Goal: Information Seeking & Learning: Learn about a topic

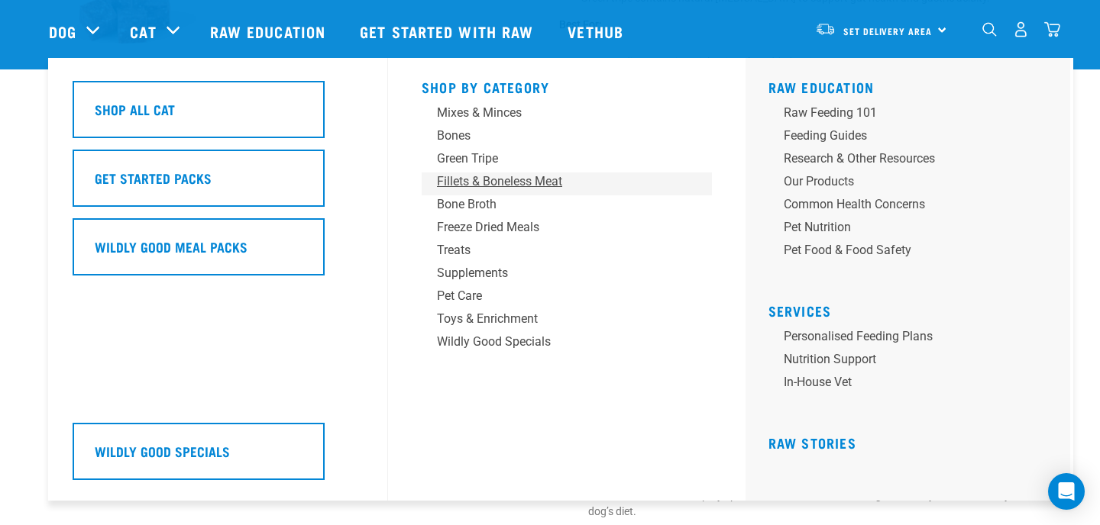
click at [493, 177] on div "Fillets & Boneless Meat" at bounding box center [556, 182] width 238 height 18
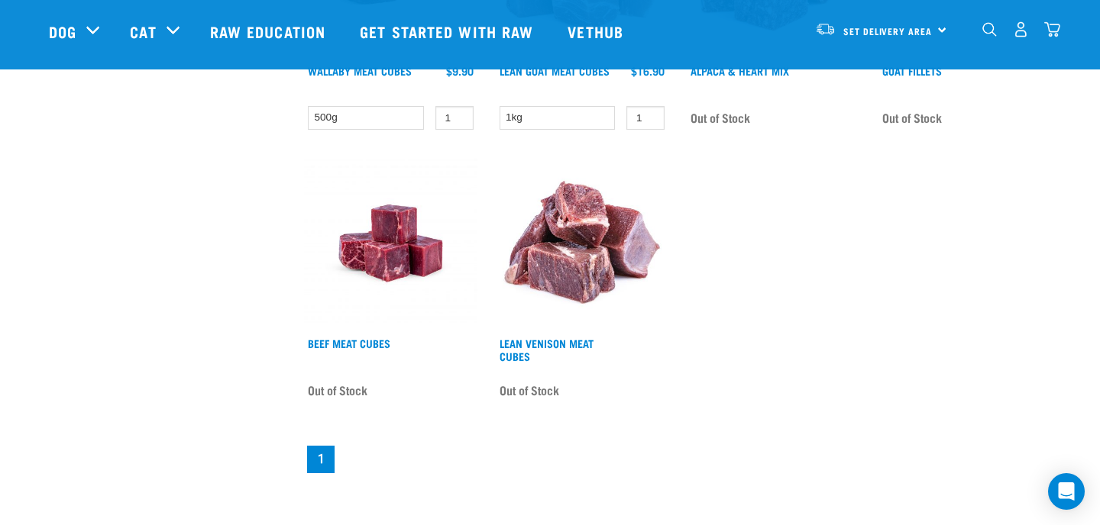
scroll to position [1165, 0]
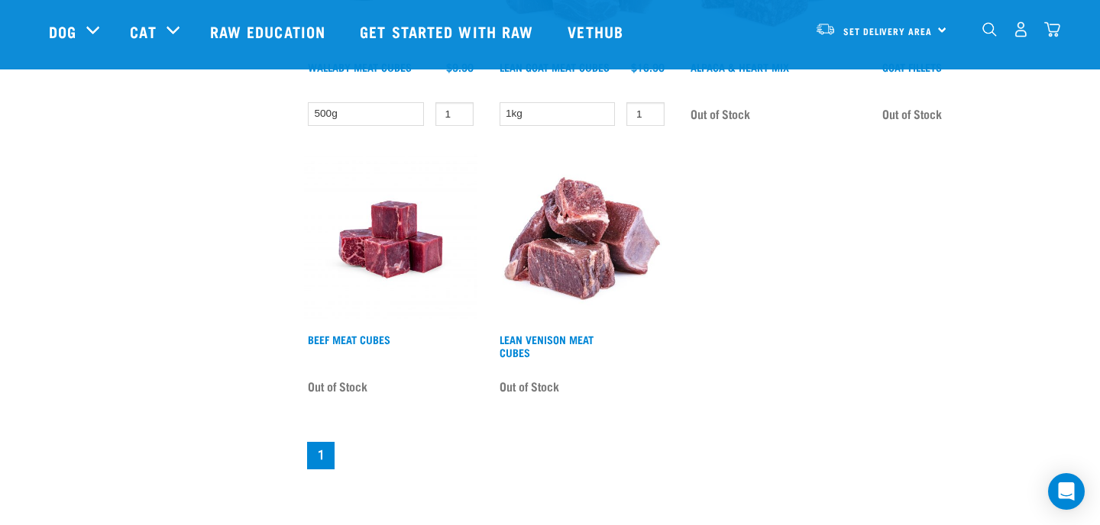
click at [389, 242] on img at bounding box center [390, 239] width 173 height 173
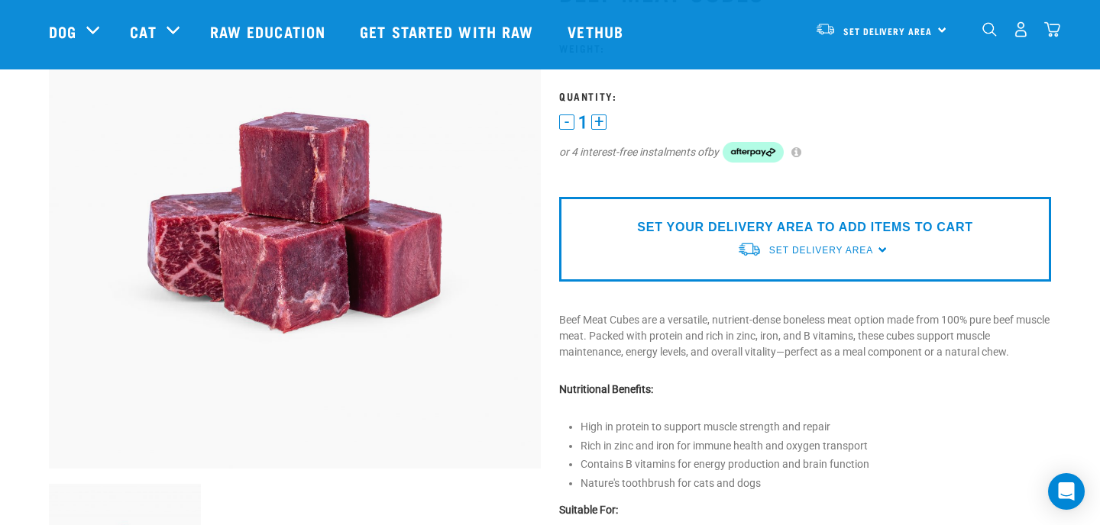
scroll to position [140, 0]
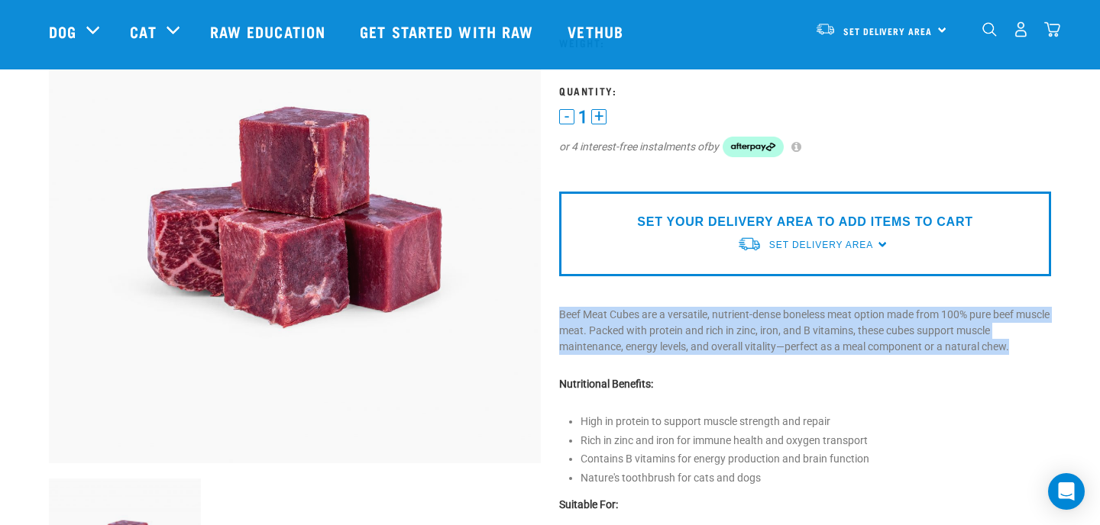
drag, startPoint x: 555, startPoint y: 314, endPoint x: 866, endPoint y: 367, distance: 315.3
click at [866, 367] on div "Beef Meat Cubes" at bounding box center [805, 349] width 510 height 797
copy div "Beef Meat Cubes are a versatile, nutrient-dense boneless meat option made from …"
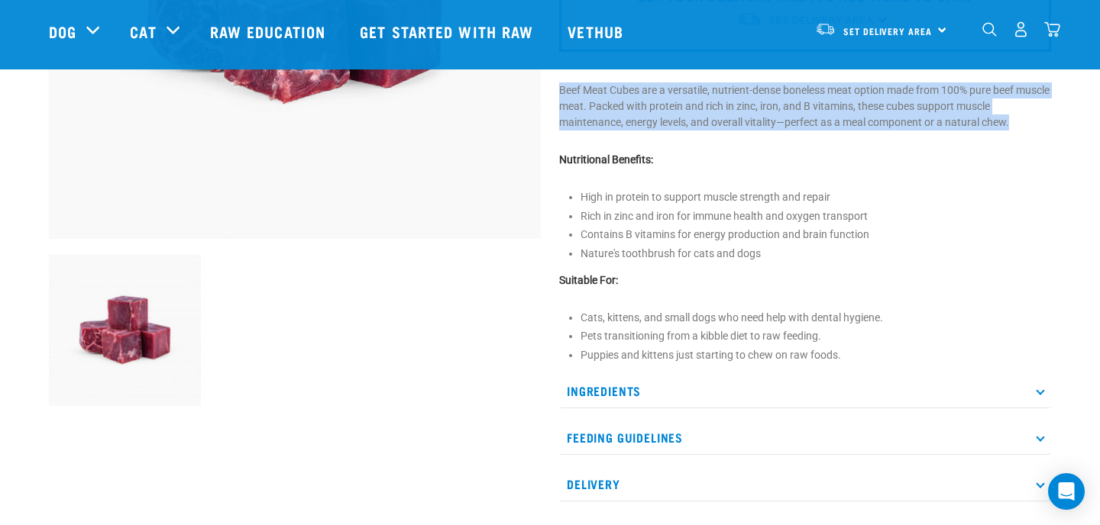
scroll to position [387, 0]
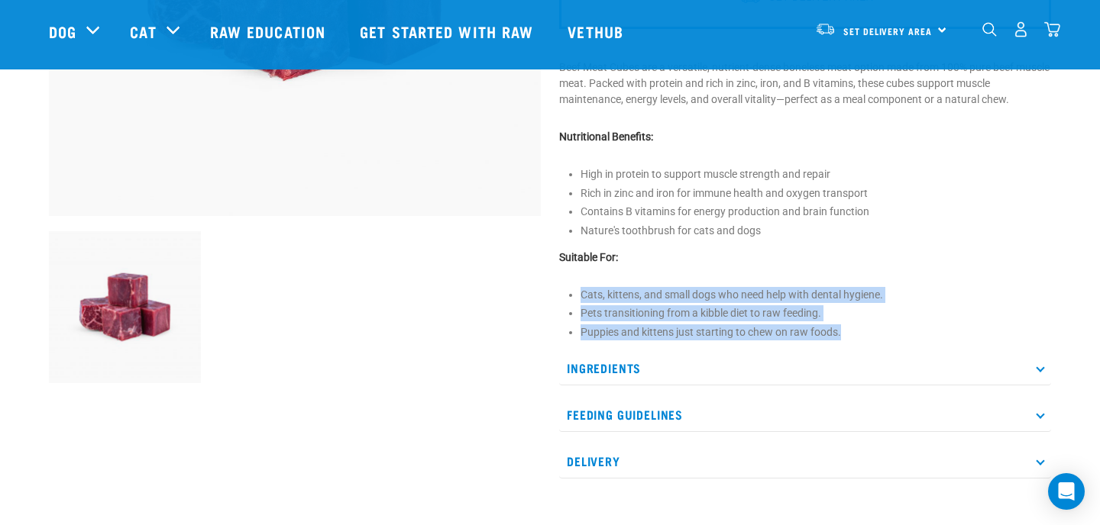
drag, startPoint x: 578, startPoint y: 293, endPoint x: 845, endPoint y: 336, distance: 270.7
click at [845, 336] on div "Beef Meat Cubes" at bounding box center [805, 102] width 510 height 797
copy ul "Cats, kittens, and small dogs who need help with dental hygiene. Pets transitio…"
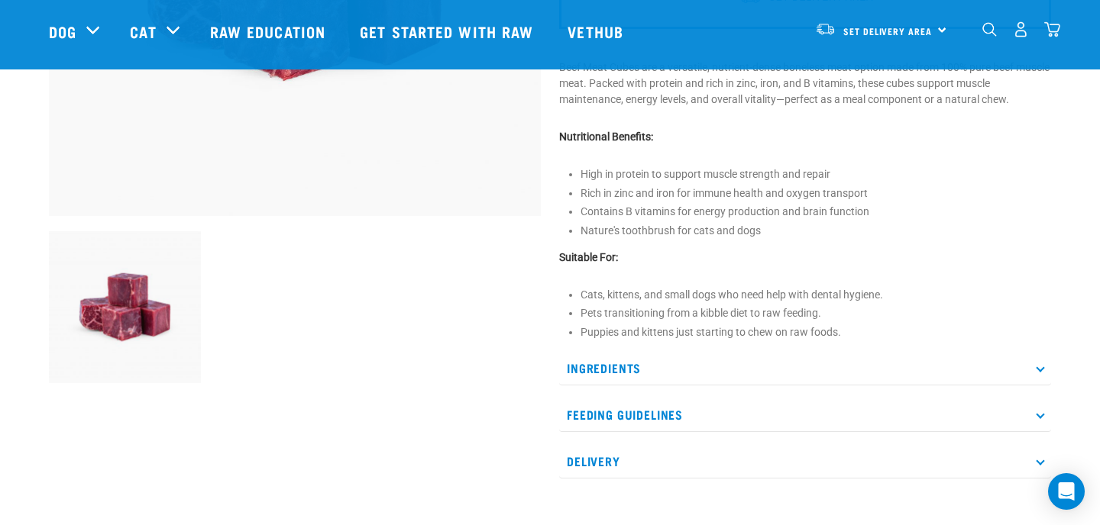
click at [618, 257] on p "Suitable For:" at bounding box center [805, 258] width 492 height 16
drag, startPoint x: 618, startPoint y: 257, endPoint x: 557, endPoint y: 257, distance: 60.3
click at [557, 257] on div "Beef Meat Cubes" at bounding box center [805, 102] width 510 height 797
copy strong "Suitable For:"
click at [674, 364] on p "Ingredients" at bounding box center [805, 368] width 492 height 34
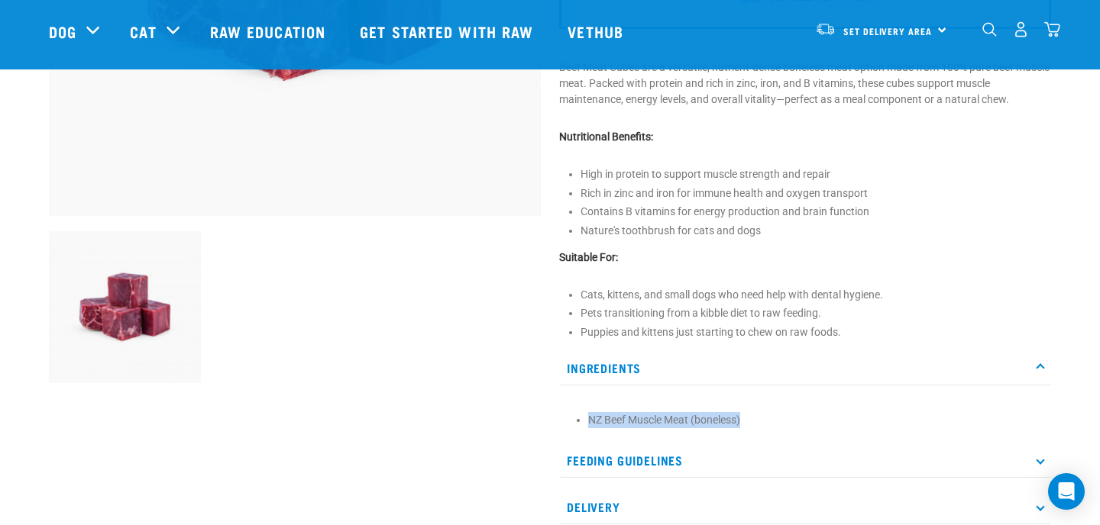
drag, startPoint x: 746, startPoint y: 419, endPoint x: 591, endPoint y: 420, distance: 155.0
click at [591, 420] on li "NZ Beef Muscle Meat (boneless)" at bounding box center [815, 420] width 455 height 16
copy li "NZ Beef Muscle Meat (boneless)"
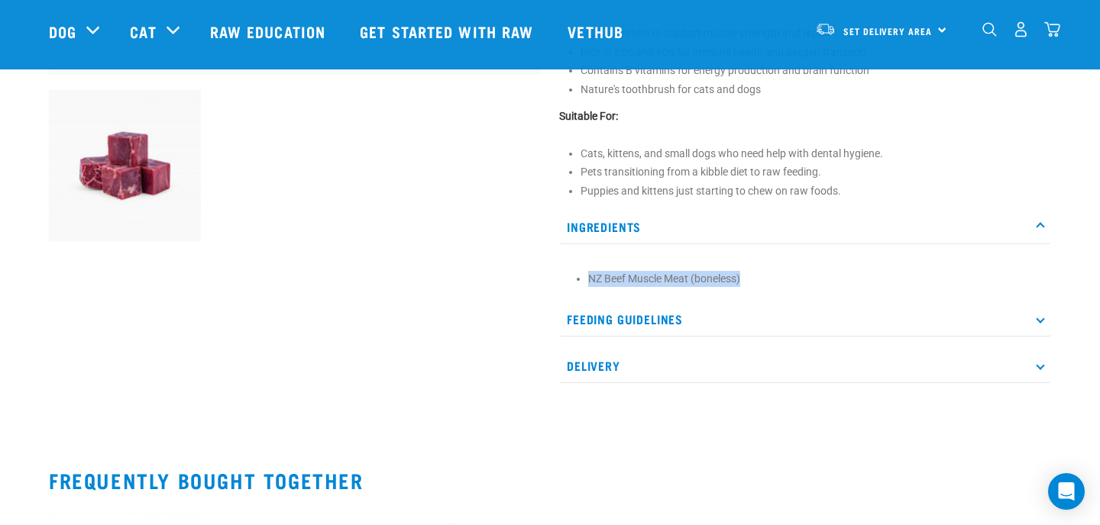
scroll to position [543, 0]
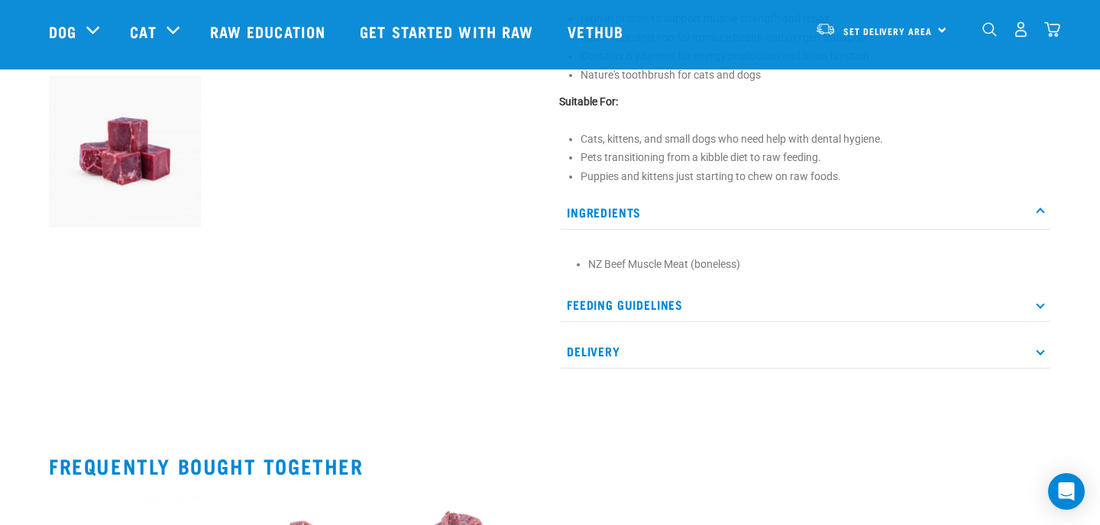
click at [687, 307] on p "Feeding Guidelines" at bounding box center [805, 305] width 492 height 34
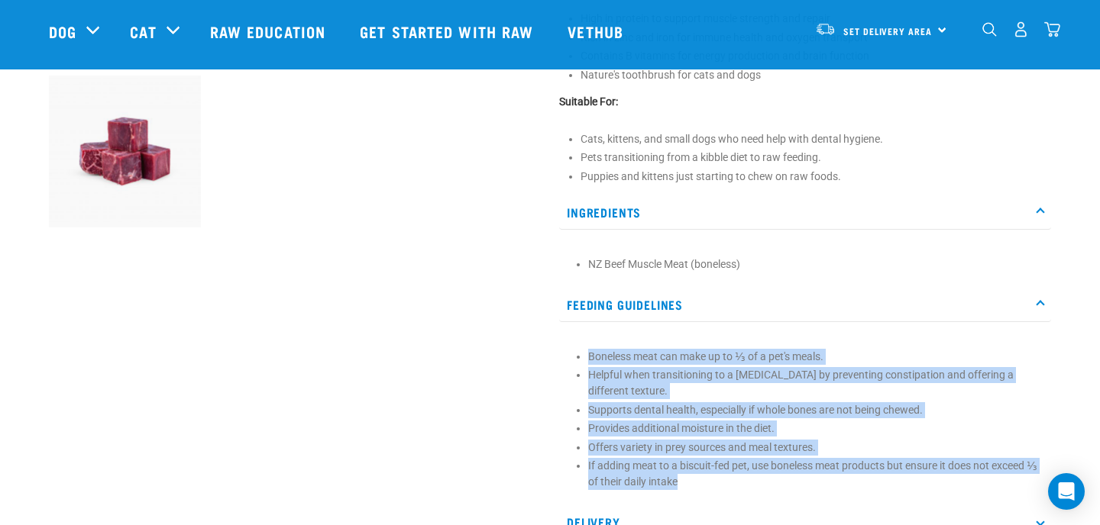
drag, startPoint x: 580, startPoint y: 356, endPoint x: 723, endPoint y: 483, distance: 191.0
click at [723, 483] on ul "Boneless meat can make up to ⅓ of a pet's meals. Helpful when transitioning to …" at bounding box center [815, 420] width 455 height 142
copy ul "Boneless meat can make up to ⅓ of a pet's meals. Helpful when transitioning to …"
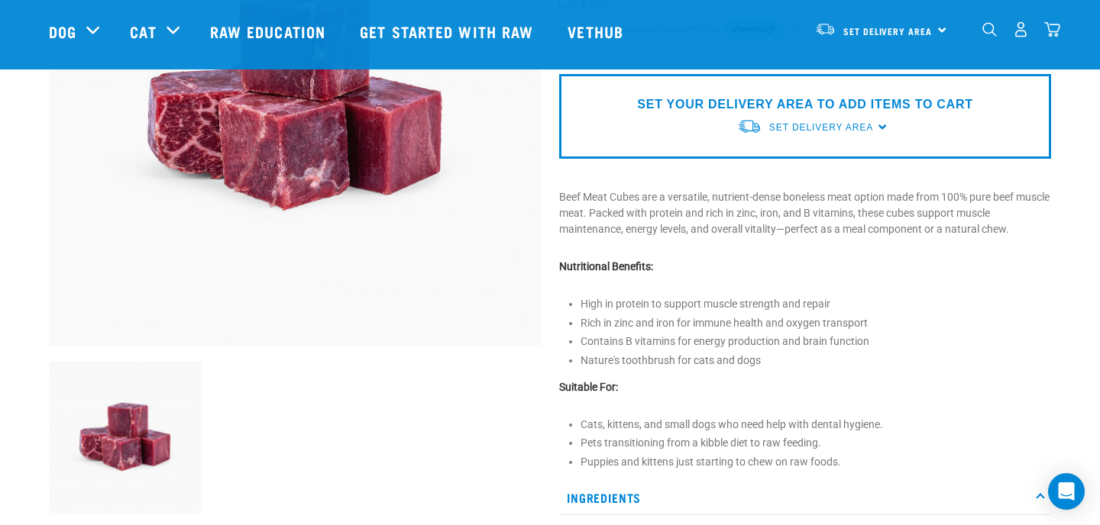
scroll to position [0, 0]
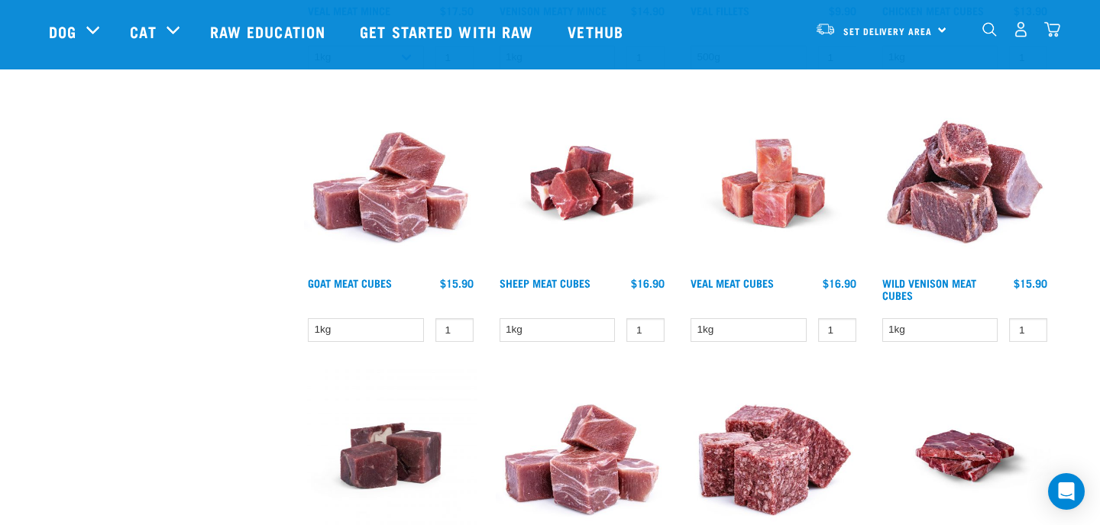
scroll to position [665, 0]
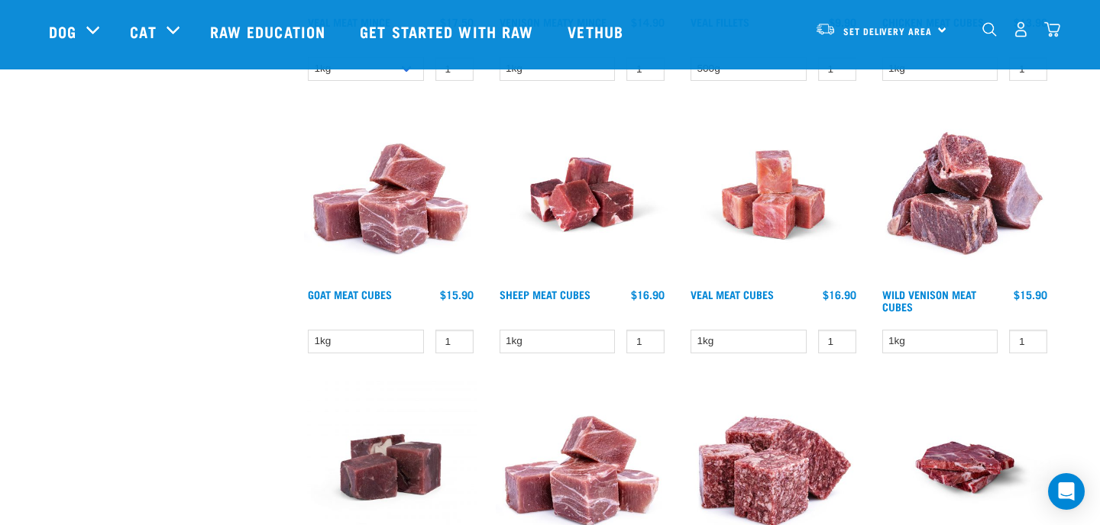
click at [580, 197] on img at bounding box center [582, 194] width 173 height 173
click at [581, 206] on img at bounding box center [582, 194] width 173 height 173
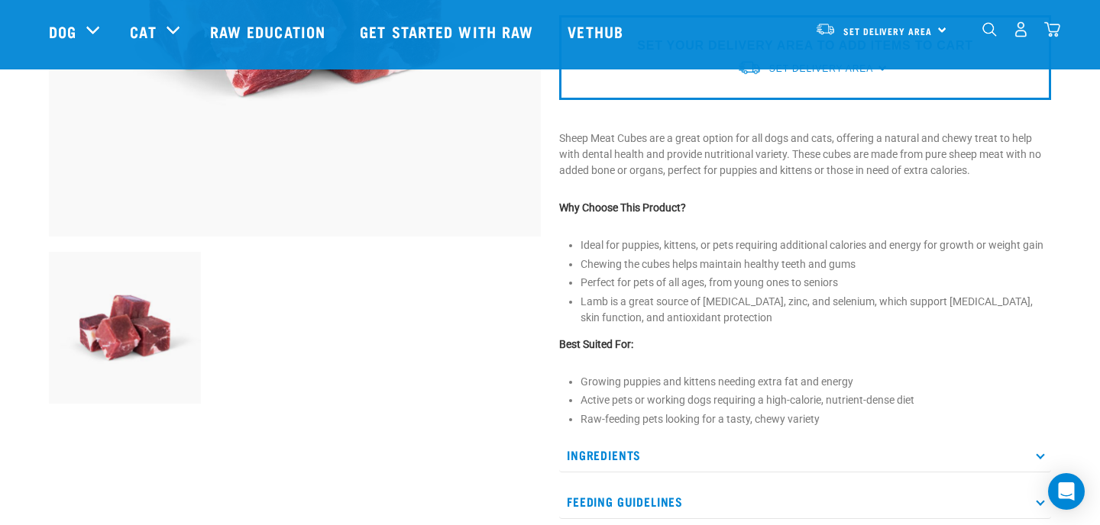
scroll to position [375, 0]
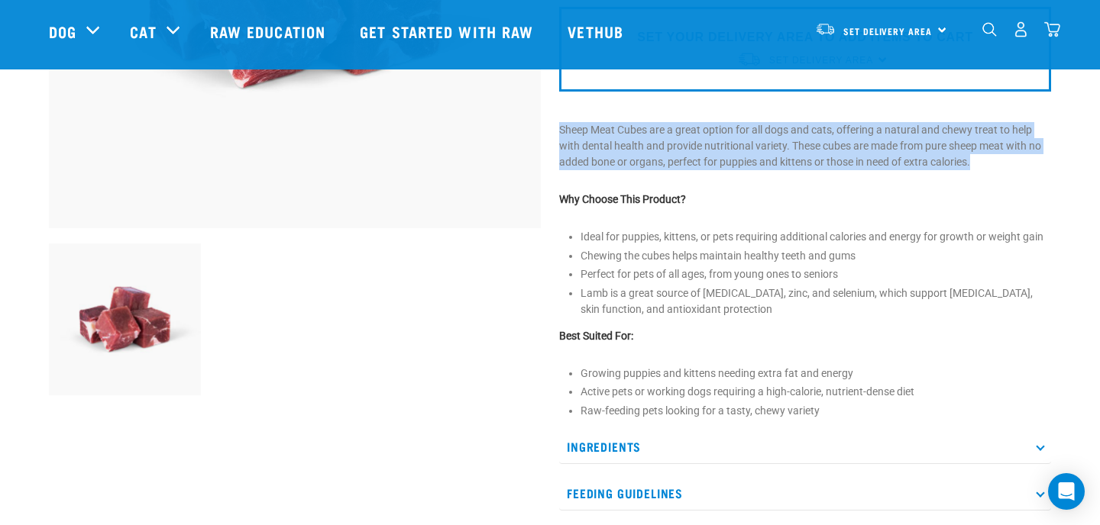
drag, startPoint x: 556, startPoint y: 126, endPoint x: 800, endPoint y: 172, distance: 248.6
click at [800, 172] on div "Sheep Meat Cubes" at bounding box center [805, 147] width 510 height 863
copy div "Sheep Meat Cubes are a great option for all dogs and cats, offering a natural a…"
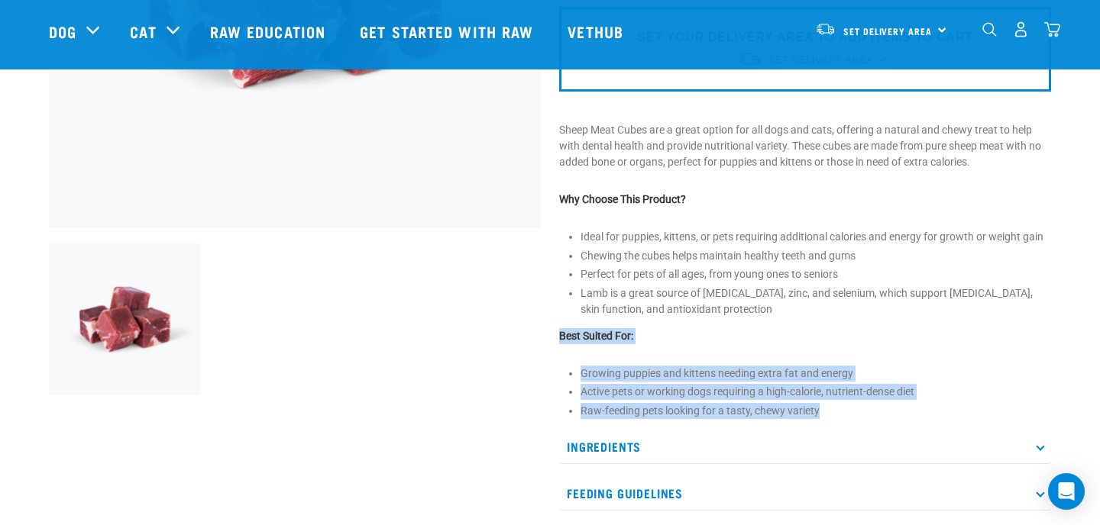
drag, startPoint x: 558, startPoint y: 335, endPoint x: 895, endPoint y: 412, distance: 345.3
click at [896, 412] on div "Sheep Meat Cubes" at bounding box center [805, 147] width 510 height 863
copy div "Best Suited For: Growing puppies and kittens needing extra fat and energy Activ…"
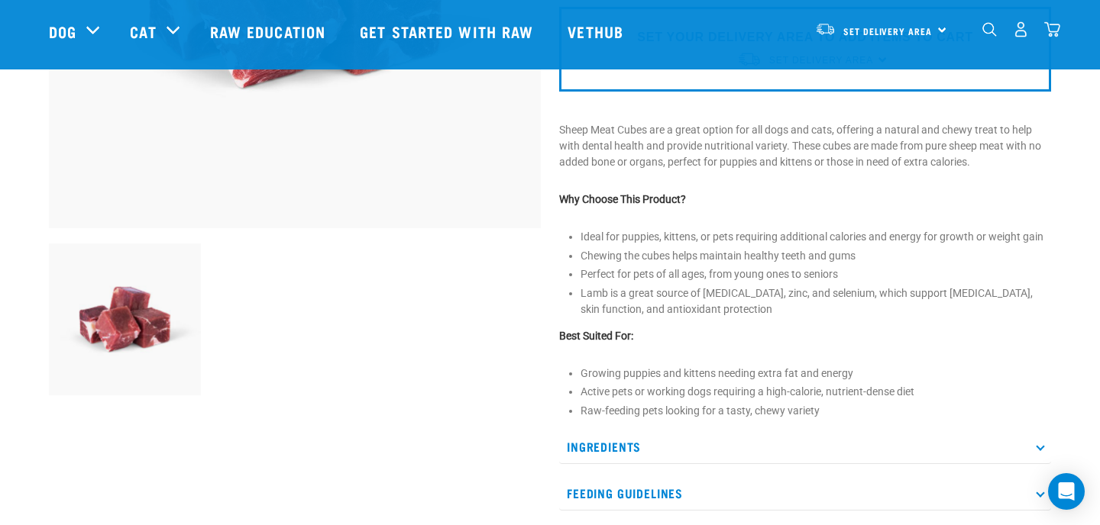
click at [858, 443] on p "Ingredients" at bounding box center [805, 447] width 492 height 34
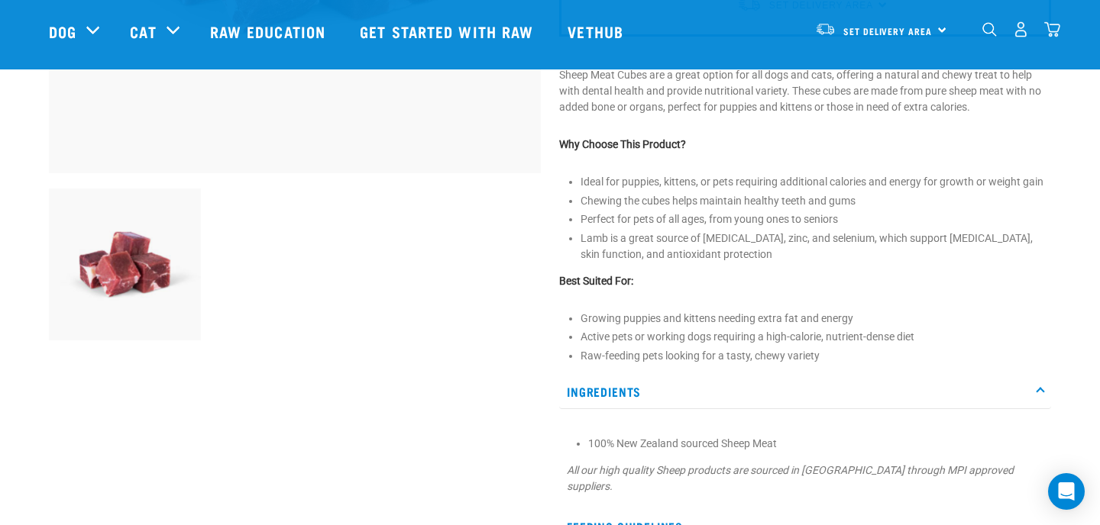
scroll to position [448, 0]
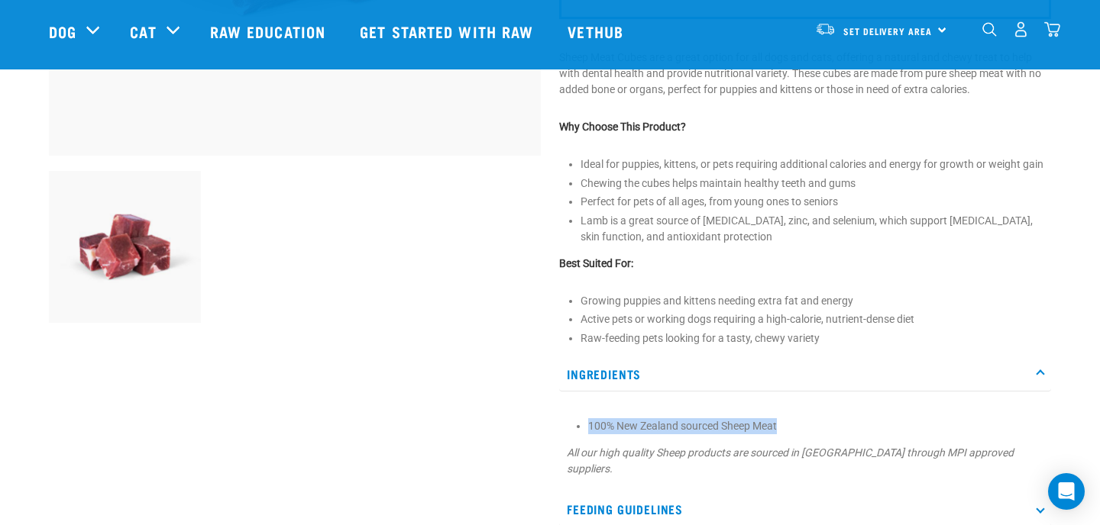
drag, startPoint x: 782, startPoint y: 425, endPoint x: 587, endPoint y: 426, distance: 194.7
click at [587, 426] on section "100% New Zealand sourced Sheep Meat All our high quality Sheep products are sou…" at bounding box center [805, 447] width 477 height 59
copy li "100% New Zealand sourced Sheep Meat"
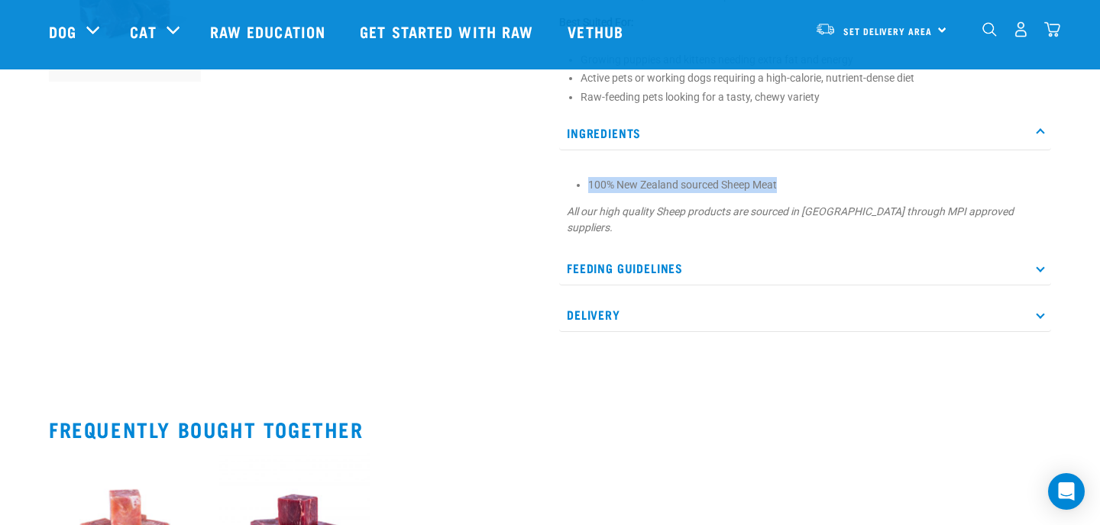
scroll to position [732, 0]
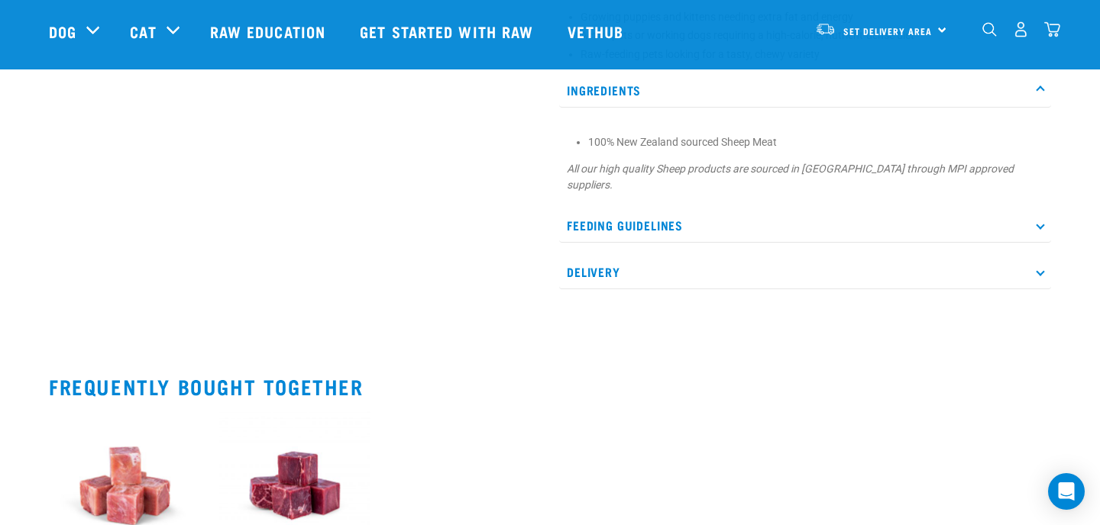
click at [751, 208] on p "Feeding Guidelines" at bounding box center [805, 225] width 492 height 34
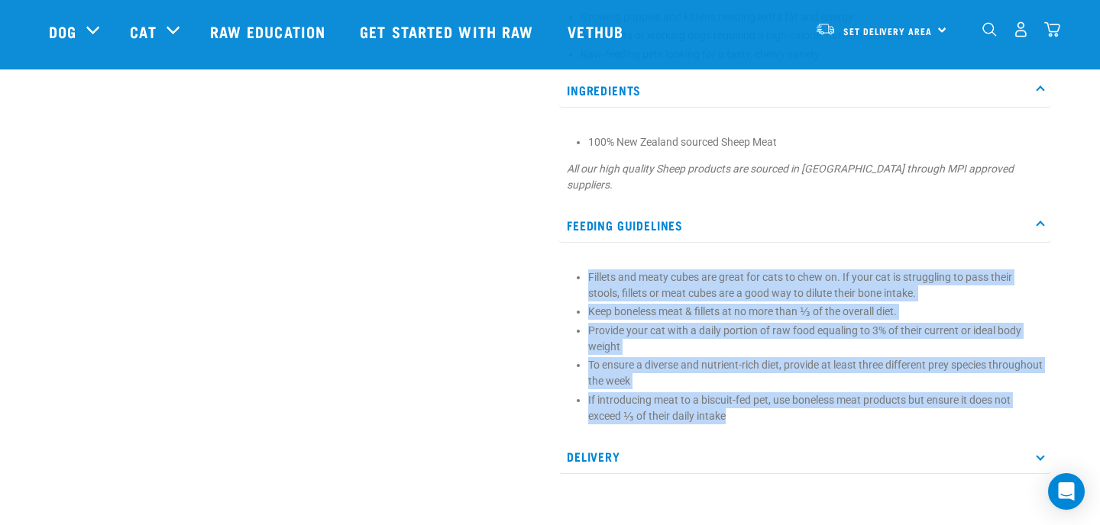
drag, startPoint x: 586, startPoint y: 259, endPoint x: 683, endPoint y: 408, distance: 178.1
click at [683, 408] on section "Fillets and meaty cubes are great for cats to chew on. If your cat is strugglin…" at bounding box center [805, 347] width 477 height 155
copy ul "Fillets and meaty cubes are great for cats to chew on. If your cat is strugglin…"
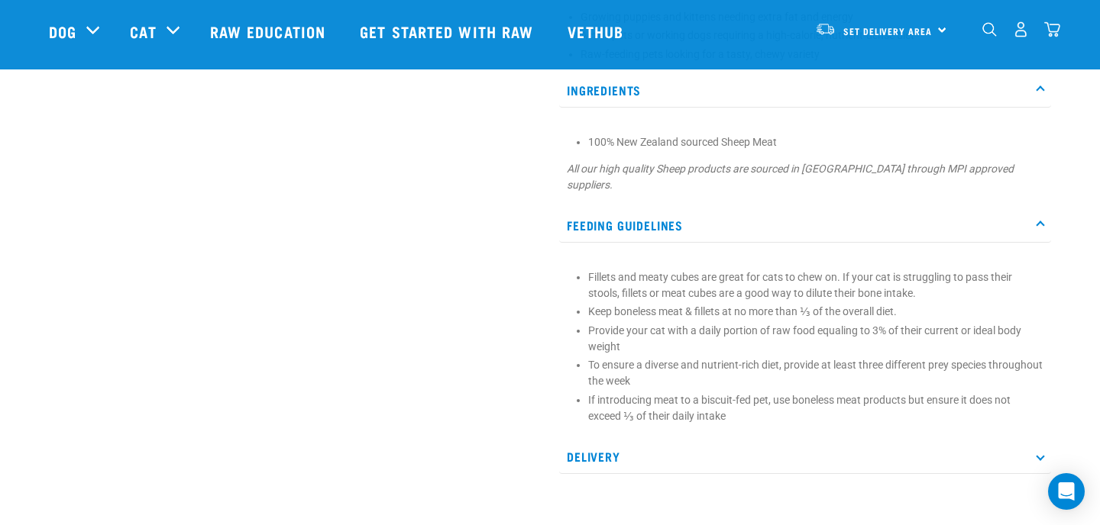
click at [741, 408] on p "If introducing meat to a biscuit-fed pet, use boneless meat products but ensure…" at bounding box center [815, 409] width 455 height 32
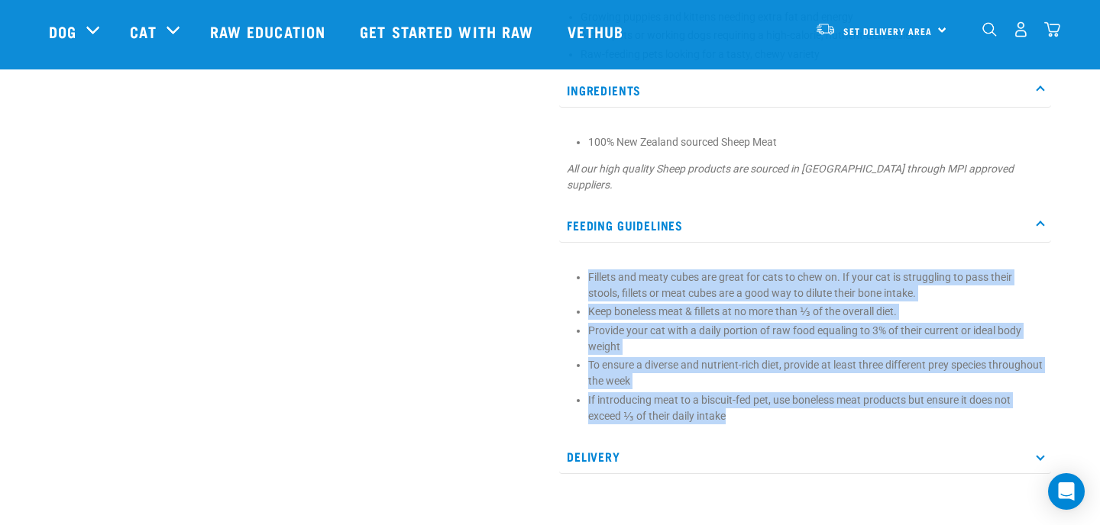
drag, startPoint x: 741, startPoint y: 400, endPoint x: 587, endPoint y: 257, distance: 209.7
click at [587, 270] on section "Fillets and meaty cubes are great for cats to chew on. If your cat is strugglin…" at bounding box center [805, 347] width 477 height 155
copy ul "Fillets and meaty cubes are great for cats to chew on. If your cat is strugglin…"
